Goal: Task Accomplishment & Management: Use online tool/utility

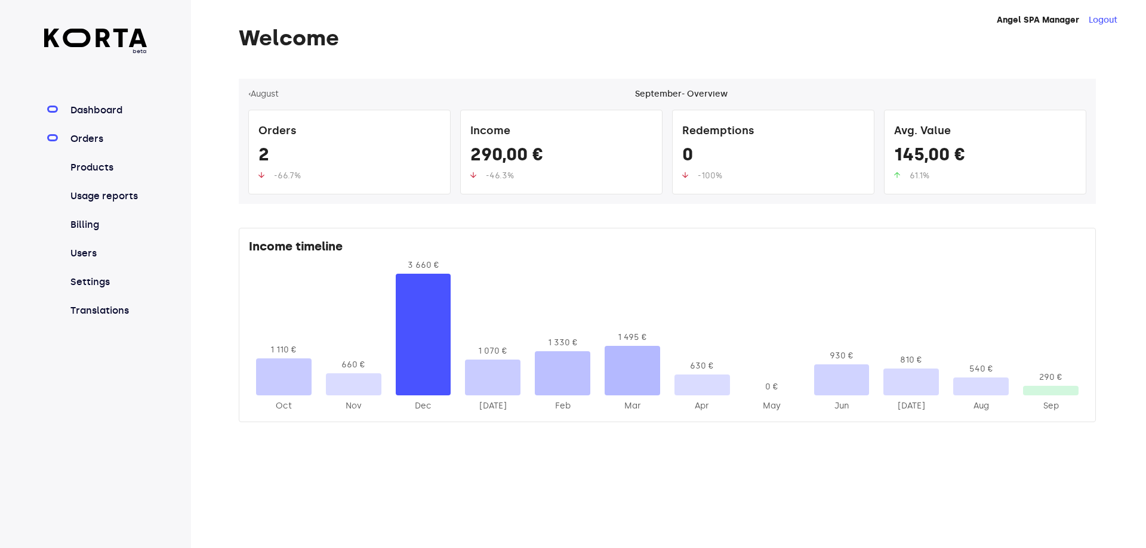
click at [94, 135] on link "Orders" at bounding box center [107, 139] width 79 height 14
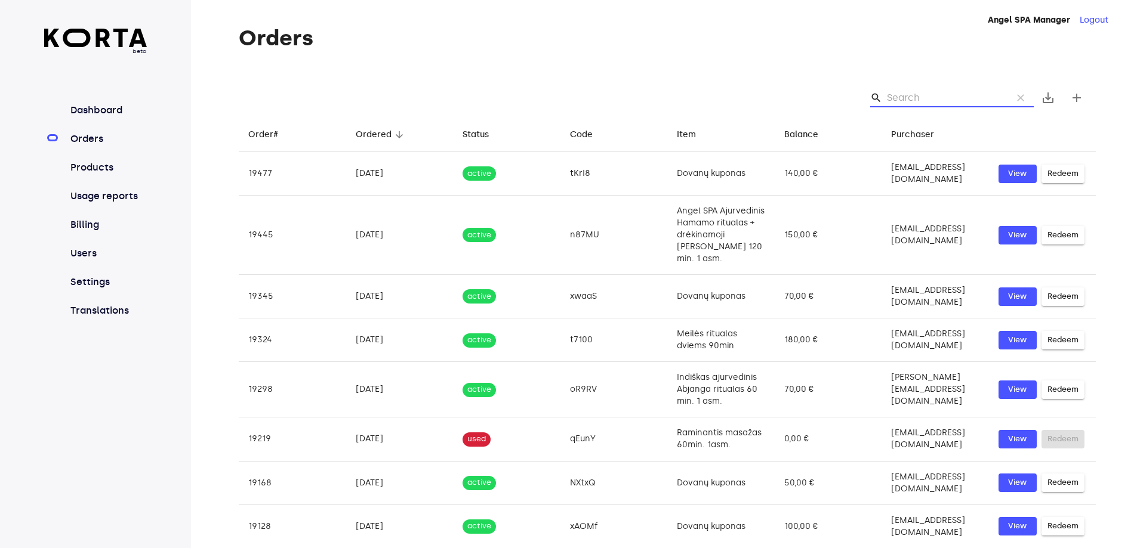
paste input "n87MU"
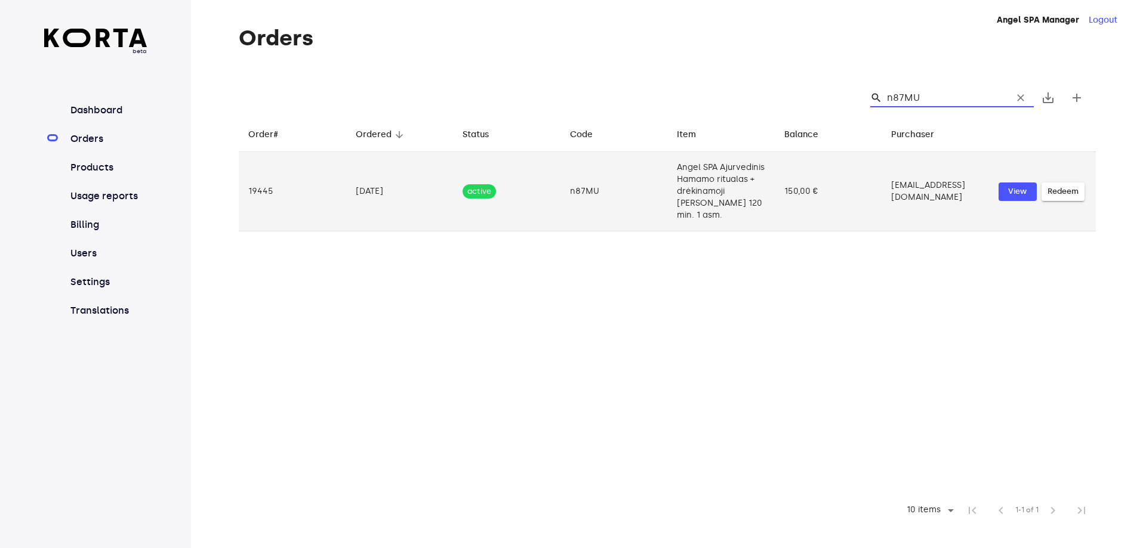
type input "n87MU"
click at [690, 187] on td "Angel SPA Ajurvedinis Hamamo ritualas + drėkinamoji [PERSON_NAME] 120 min. 1 as…" at bounding box center [720, 191] width 107 height 79
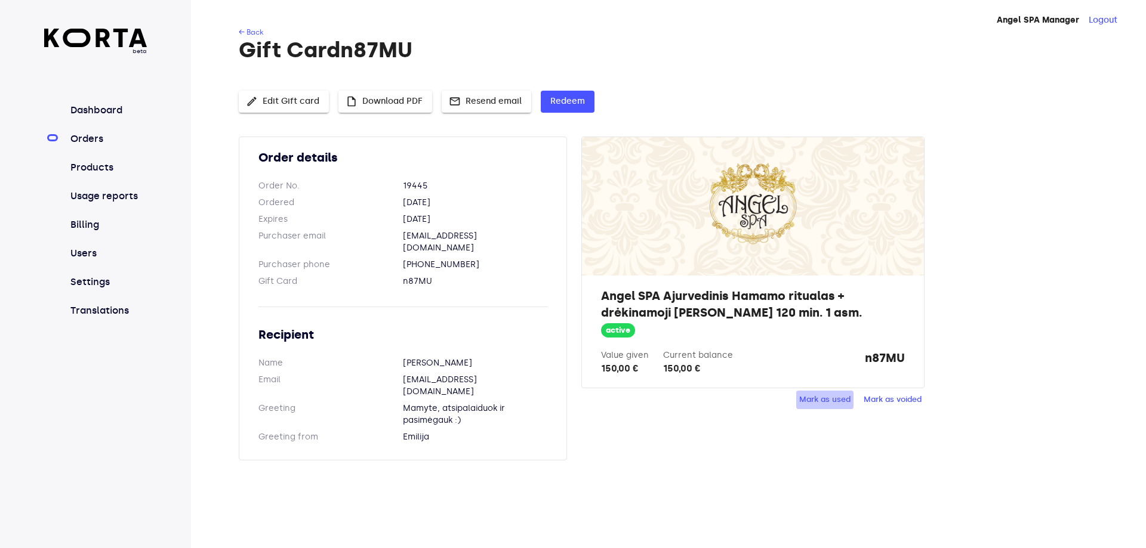
click at [807, 399] on span "Mark as used" at bounding box center [824, 400] width 51 height 14
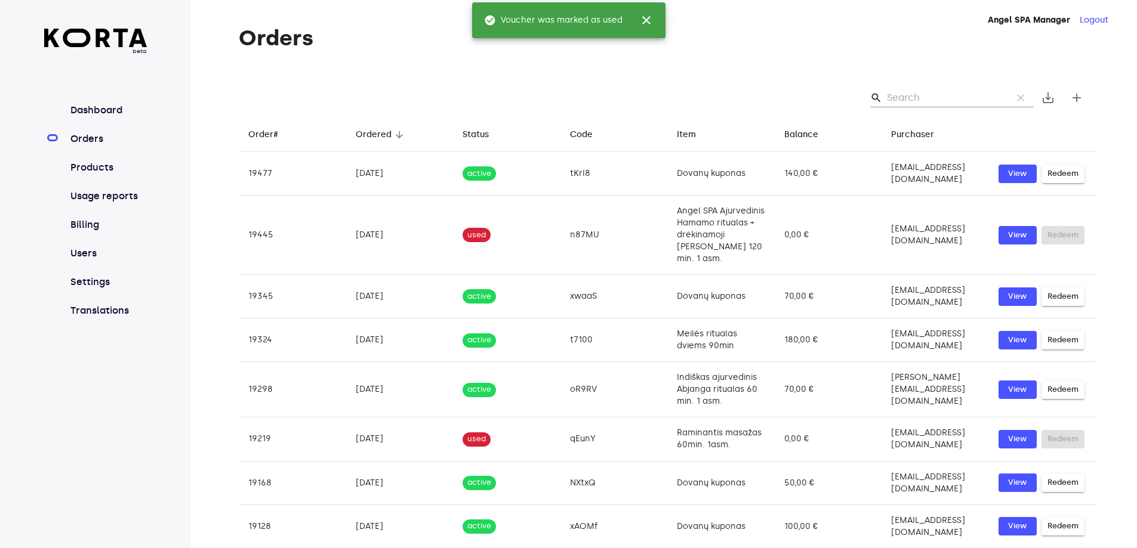
click at [911, 91] on input "Search" at bounding box center [945, 97] width 116 height 19
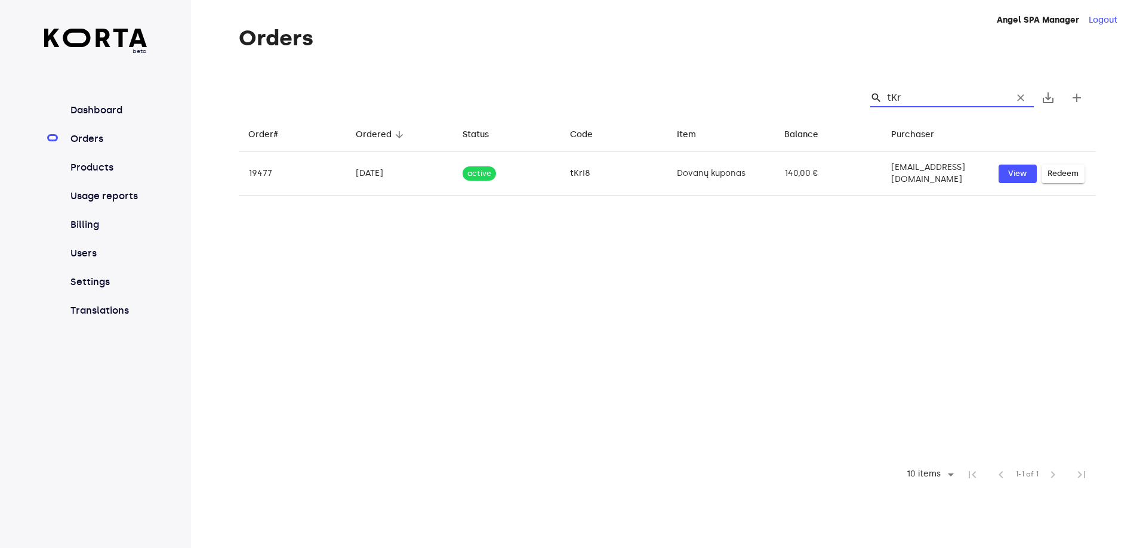
type input "tKr"
click at [624, 18] on div "Angel SPA Manager Logout" at bounding box center [654, 20] width 926 height 12
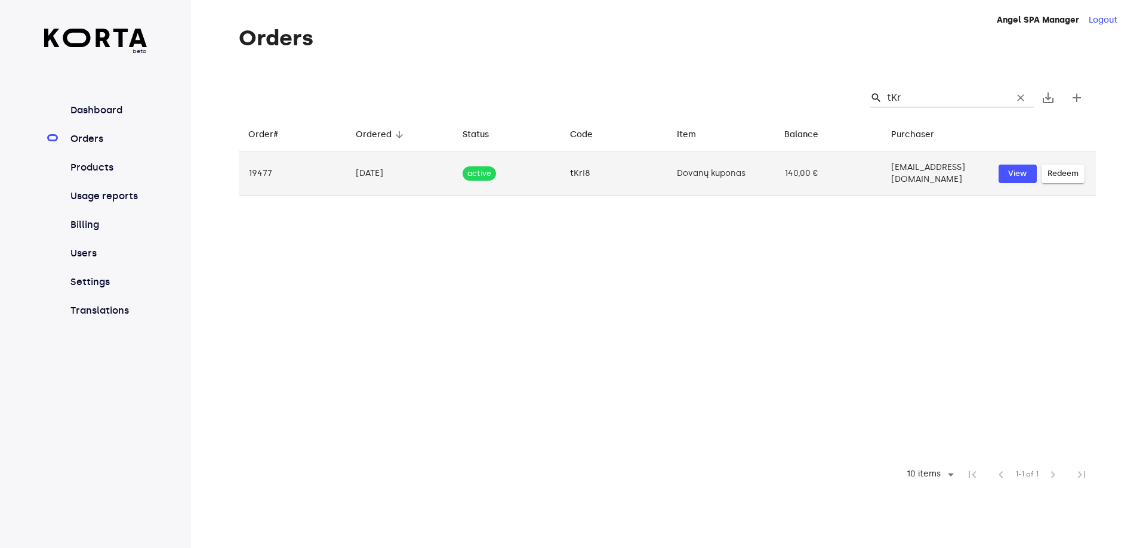
click at [704, 161] on td "Dovanų kuponas" at bounding box center [720, 174] width 107 height 44
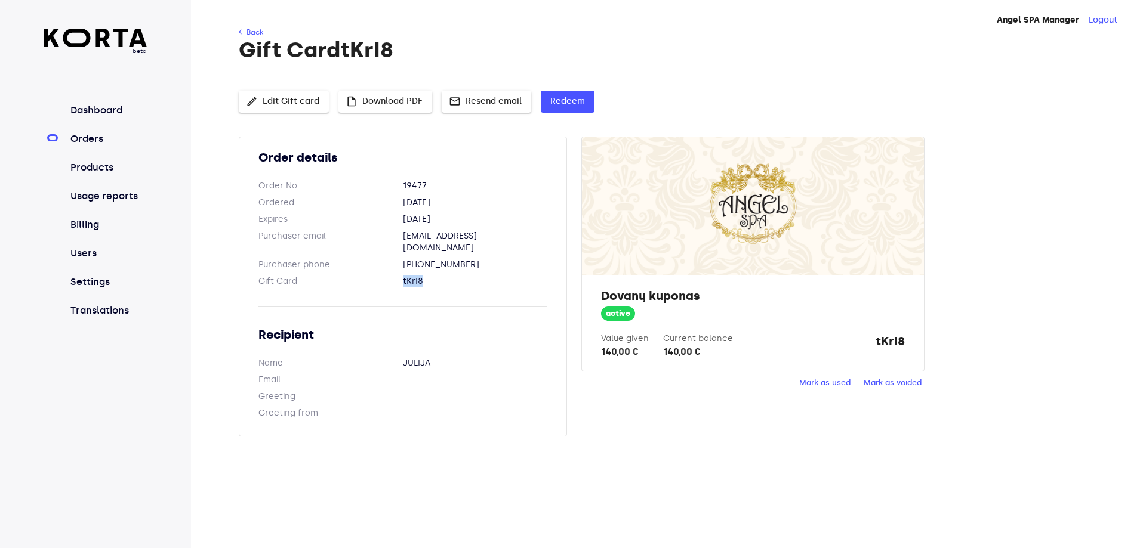
drag, startPoint x: 400, startPoint y: 268, endPoint x: 425, endPoint y: 273, distance: 24.9
click at [425, 276] on dl "Gift Card tKrI8" at bounding box center [402, 282] width 289 height 12
copy dl "tKrI8"
